Goal: Information Seeking & Learning: Learn about a topic

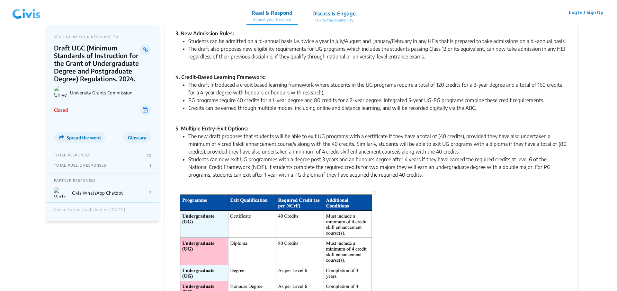
scroll to position [164, 0]
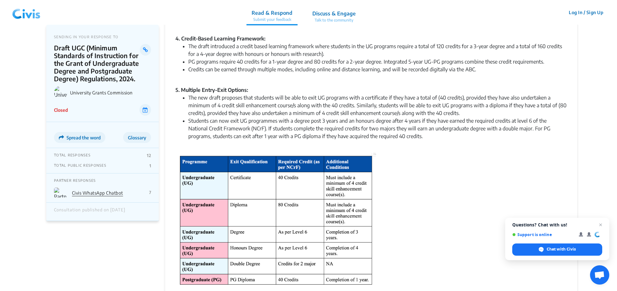
click at [333, 95] on li "The new draft proposes that students will be able to exit UG programs with a ce…" at bounding box center [377, 105] width 378 height 23
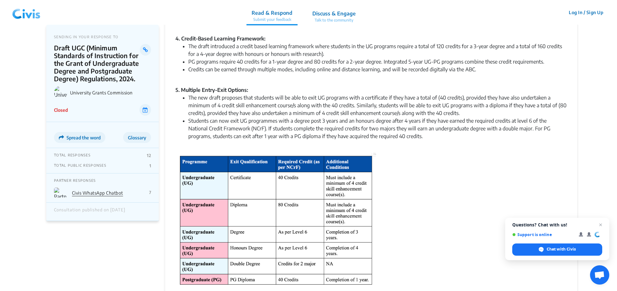
click at [333, 95] on li "The new draft proposes that students will be able to exit UG programs with a ce…" at bounding box center [377, 105] width 378 height 23
click at [332, 95] on li "The new draft proposes that students will be able to exit UG programs with a ce…" at bounding box center [377, 105] width 378 height 23
click at [332, 94] on li "The new draft proposes that students will be able to exit UG programs with a ce…" at bounding box center [377, 105] width 378 height 23
click at [331, 94] on li "The new draft proposes that students will be able to exit UG programs with a ce…" at bounding box center [377, 105] width 378 height 23
click at [318, 117] on li "Students can now exit UG programmes with a degree post 3 years and an honours d…" at bounding box center [377, 132] width 378 height 31
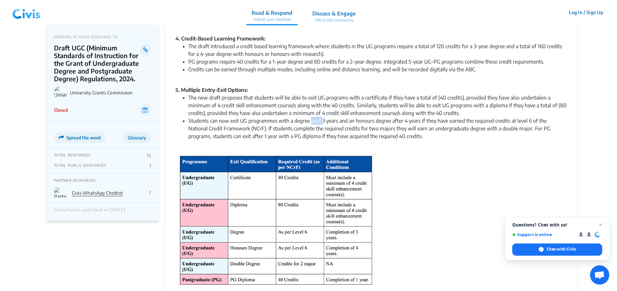
click at [318, 117] on li "Students can now exit UG programmes with a degree post 3 years and an honours d…" at bounding box center [377, 132] width 378 height 31
click at [318, 121] on li "Students can now exit UG programmes with a degree post 3 years and an honours d…" at bounding box center [377, 132] width 378 height 31
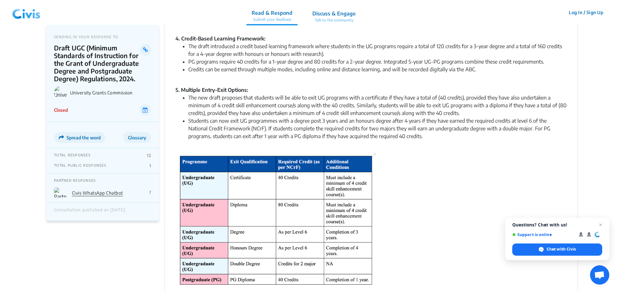
click at [423, 103] on li "The new draft proposes that students will be able to exit UG programs with a ce…" at bounding box center [377, 105] width 378 height 23
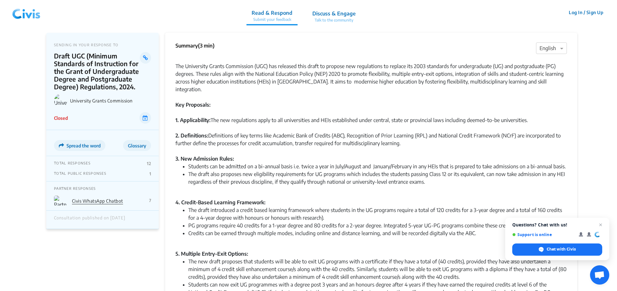
click at [388, 170] on li "The draft also proposes new eligibility requirements for UG programs which incl…" at bounding box center [377, 181] width 378 height 23
drag, startPoint x: 480, startPoint y: 196, endPoint x: 486, endPoint y: 184, distance: 13.2
click at [601, 224] on span "Close chat" at bounding box center [600, 225] width 8 height 8
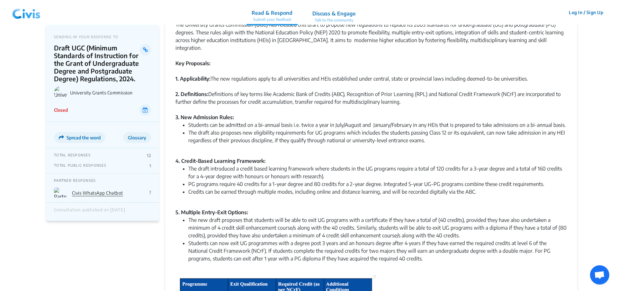
scroll to position [98, 0]
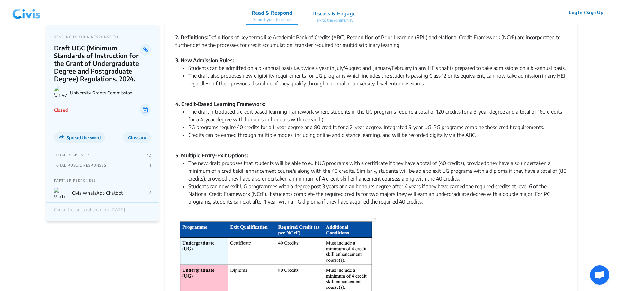
click at [317, 170] on li "The new draft proposes that students will be able to exit UG programs with a ce…" at bounding box center [377, 170] width 378 height 23
click at [394, 182] on li "Students can now exit UG programmes with a degree post 3 years and an honours d…" at bounding box center [377, 197] width 378 height 31
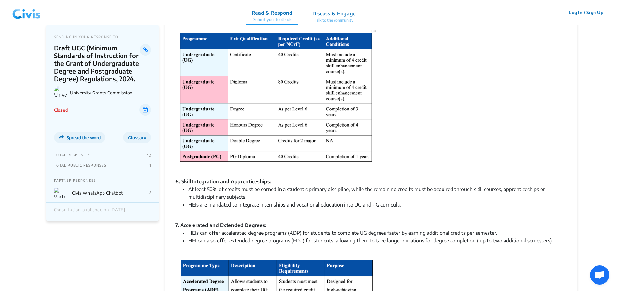
scroll to position [295, 0]
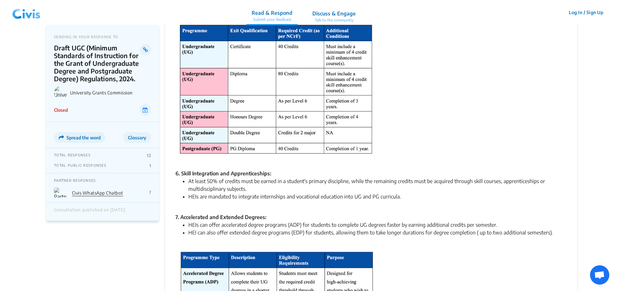
click at [208, 177] on li "At least 50% of credits must be earned in a student's primary discipline, while…" at bounding box center [377, 184] width 378 height 15
click at [239, 177] on li "At least 50% of credits must be earned in a student's primary discipline, while…" at bounding box center [377, 184] width 378 height 15
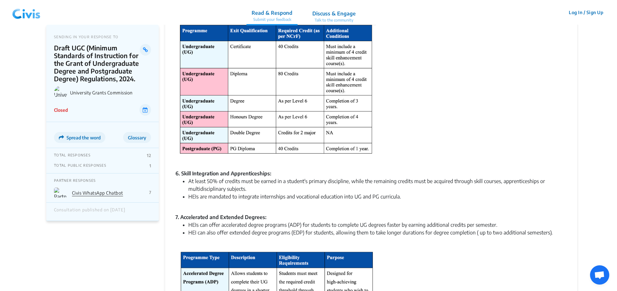
click at [239, 177] on li "At least 50% of credits must be earned in a student's primary discipline, while…" at bounding box center [377, 184] width 378 height 15
click at [240, 179] on li "At least 50% of credits must be earned in a student's primary discipline, while…" at bounding box center [377, 184] width 378 height 15
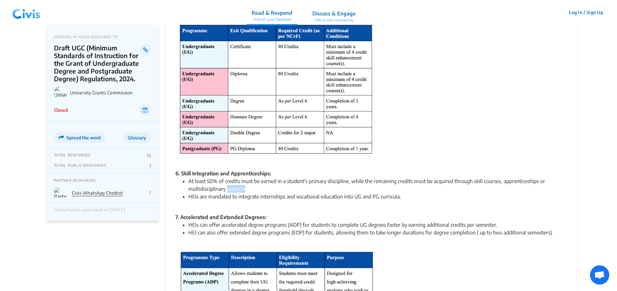
click at [240, 179] on li "At least 50% of credits must be earned in a student's primary discipline, while…" at bounding box center [377, 184] width 378 height 15
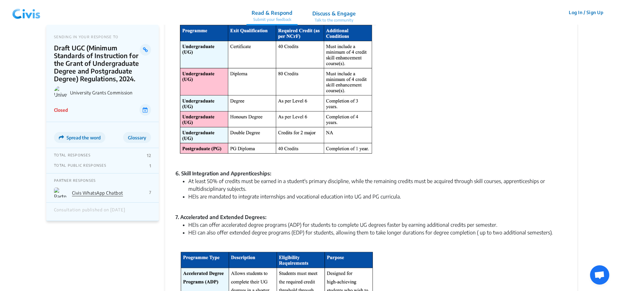
click at [240, 179] on li "At least 50% of credits must be earned in a student's primary discipline, while…" at bounding box center [377, 184] width 378 height 15
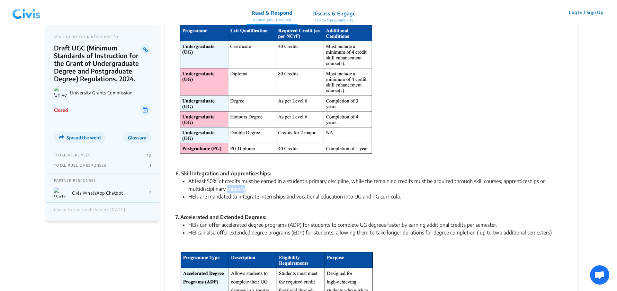
click at [240, 179] on li "At least 50% of credits must be earned in a student's primary discipline, while…" at bounding box center [377, 184] width 378 height 15
click at [243, 181] on li "At least 50% of credits must be earned in a student's primary discipline, while…" at bounding box center [377, 184] width 378 height 15
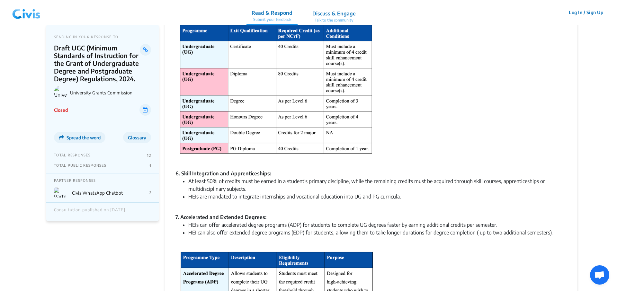
click at [240, 181] on li "At least 50% of credits must be earned in a student's primary discipline, while…" at bounding box center [377, 184] width 378 height 15
click at [248, 182] on li "At least 50% of credits must be earned in a student's primary discipline, while…" at bounding box center [377, 184] width 378 height 15
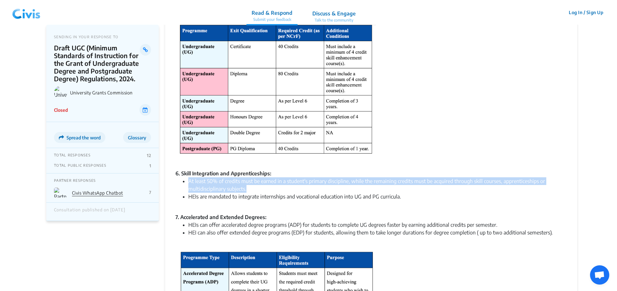
drag, startPoint x: 248, startPoint y: 182, endPoint x: 186, endPoint y: 173, distance: 62.3
click at [188, 177] on li "At least 50% of credits must be earned in a student's primary discipline, while…" at bounding box center [377, 184] width 378 height 15
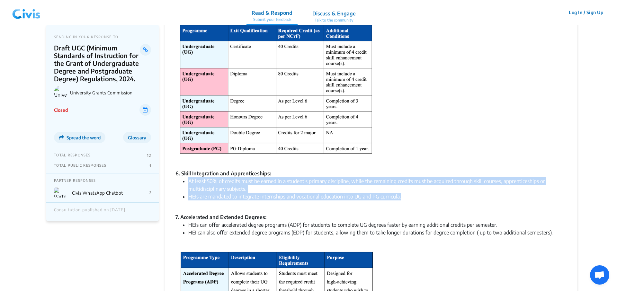
drag, startPoint x: 409, startPoint y: 191, endPoint x: 181, endPoint y: 170, distance: 228.7
click at [181, 177] on ul "At least 50% of credits must be earned in a student's primary discipline, while…" at bounding box center [370, 192] width 391 height 31
click at [223, 177] on li "At least 50% of credits must be earned in a student's primary discipline, while…" at bounding box center [377, 184] width 378 height 15
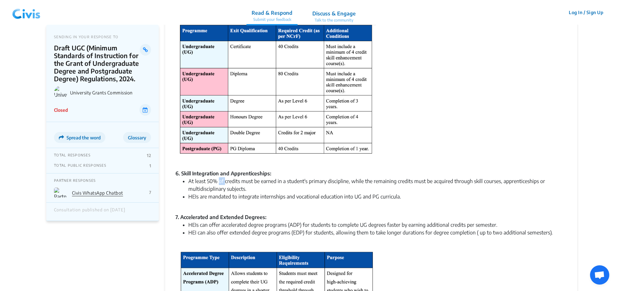
click at [223, 177] on li "At least 50% of credits must be earned in a student's primary discipline, while…" at bounding box center [377, 184] width 378 height 15
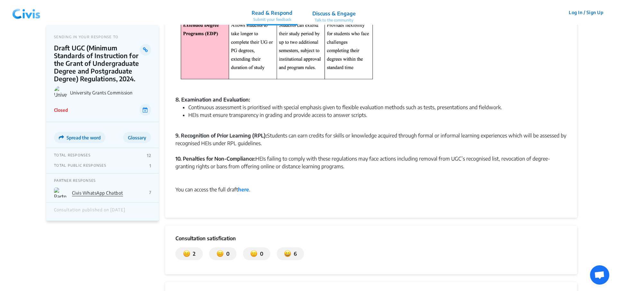
scroll to position [622, 0]
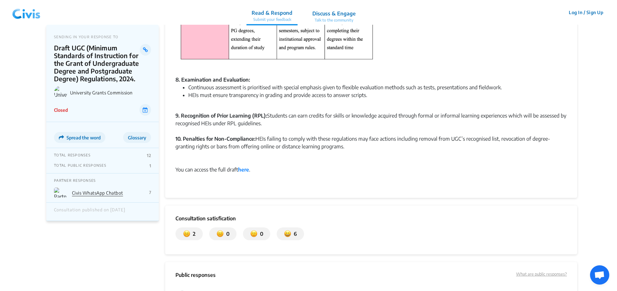
click at [202, 112] on strong "9. Recognition of Prior Learning (RPL):" at bounding box center [221, 115] width 92 height 6
click at [222, 136] on div "10. Penalties for Non-Compliance: HEIs failing to comply with these regulations…" at bounding box center [370, 146] width 391 height 23
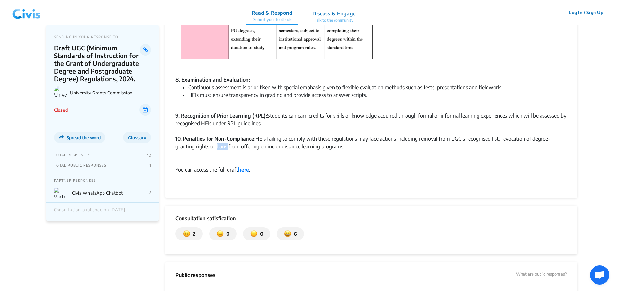
click at [222, 136] on div "10. Penalties for Non-Compliance: HEIs failing to comply with these regulations…" at bounding box center [370, 146] width 391 height 23
click at [210, 166] on div "You can access the full draft here ." at bounding box center [370, 170] width 391 height 8
click at [244, 166] on strong "here" at bounding box center [243, 169] width 11 height 6
